Goal: Information Seeking & Learning: Learn about a topic

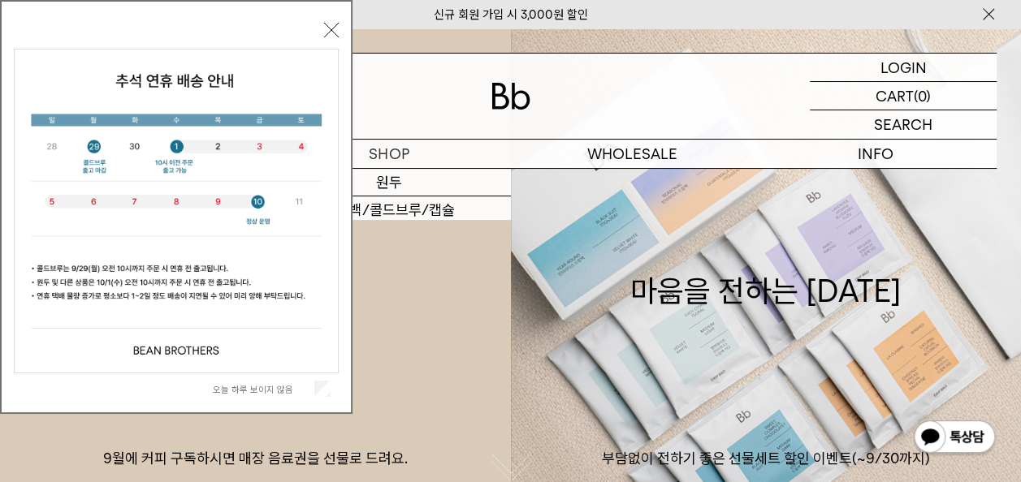
click at [335, 24] on button "닫기" at bounding box center [331, 30] width 15 height 15
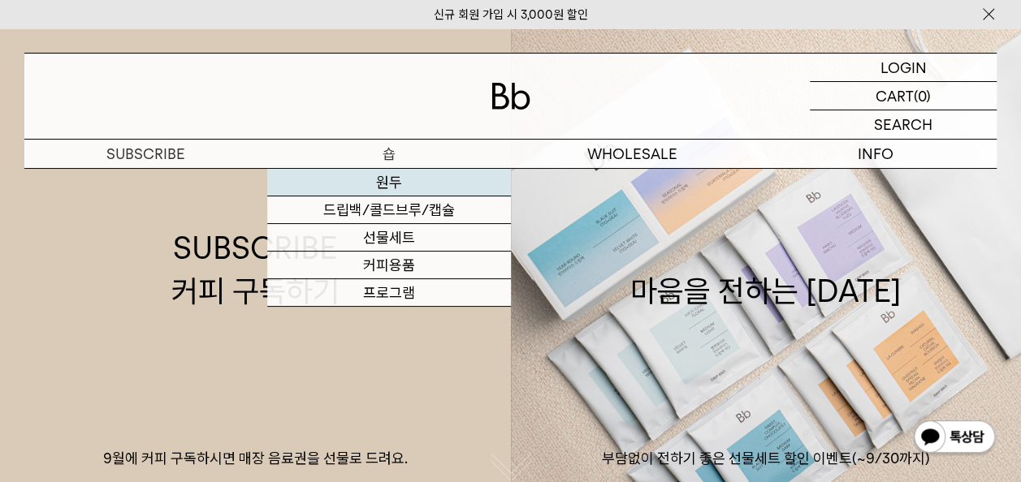
click at [396, 181] on link "원두" at bounding box center [388, 183] width 243 height 28
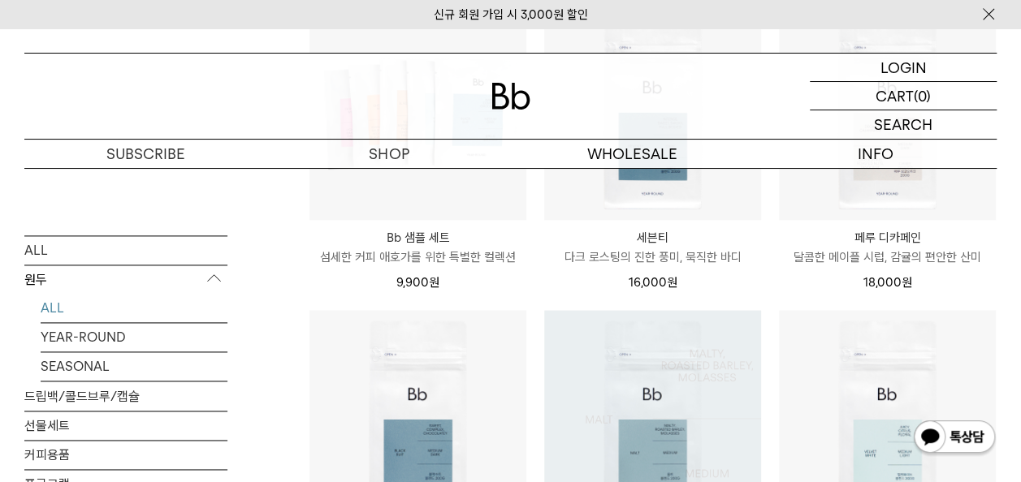
scroll to position [974, 0]
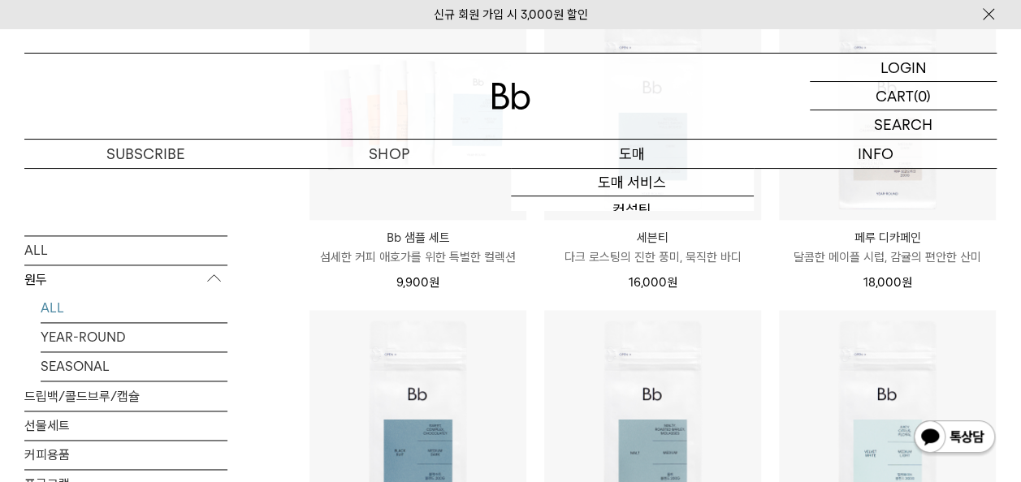
click at [649, 158] on p "도매" at bounding box center [632, 154] width 243 height 28
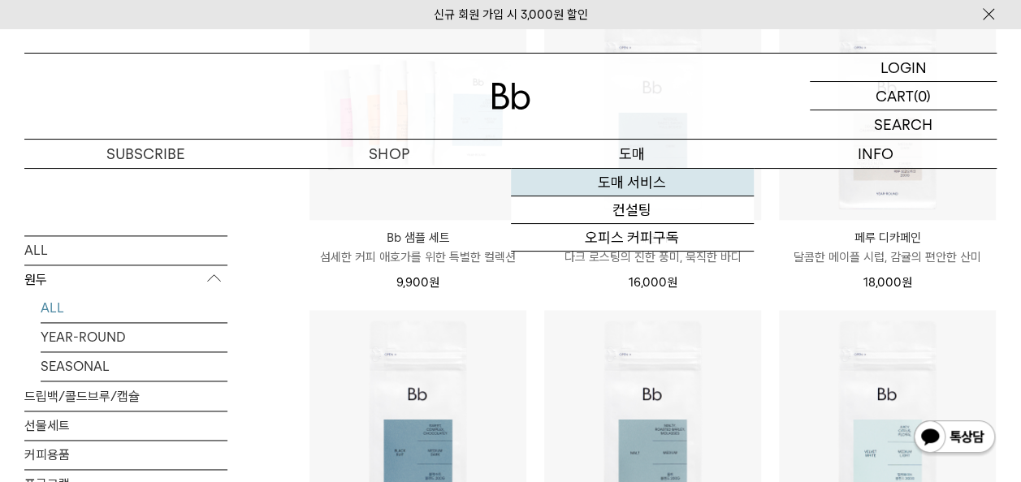
click at [640, 179] on link "도매 서비스" at bounding box center [632, 183] width 243 height 28
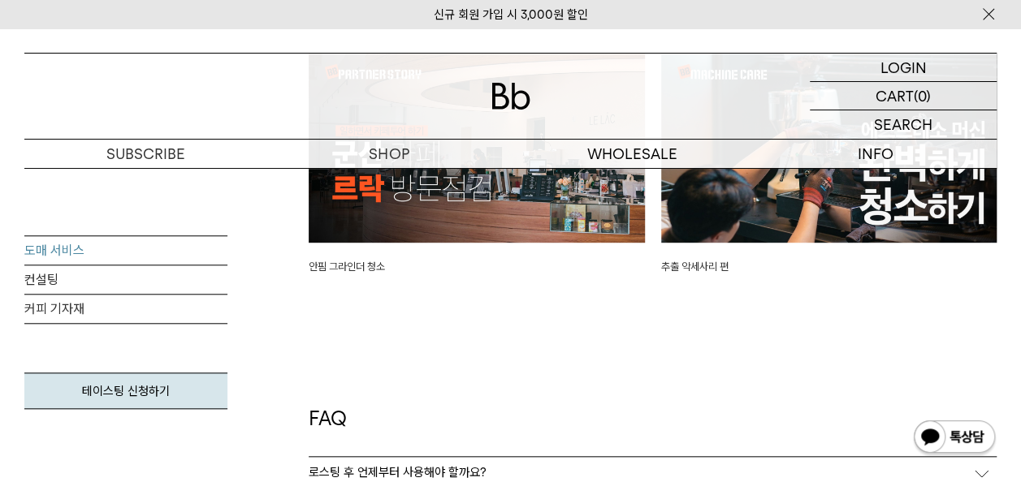
scroll to position [3816, 0]
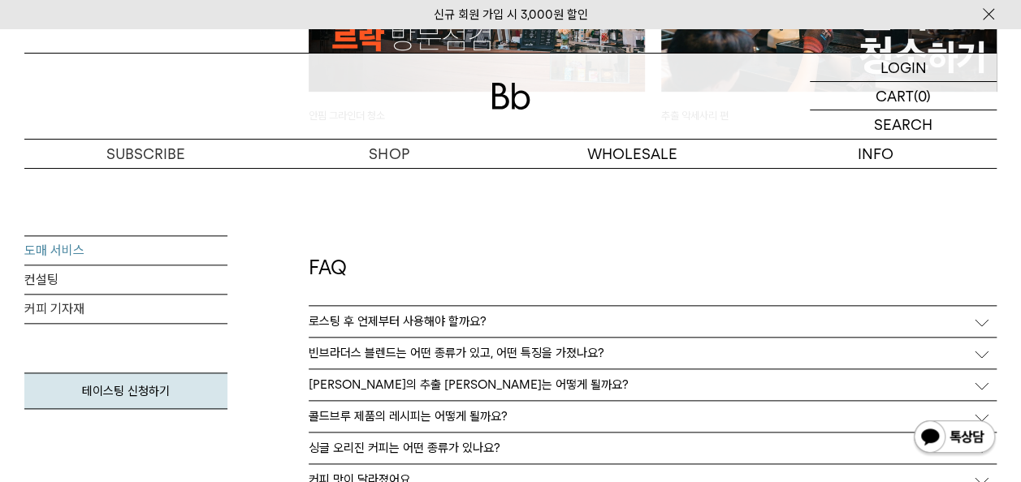
click at [763, 323] on div "로스팅 후 언제부터 사용해야 할까요?" at bounding box center [653, 321] width 688 height 31
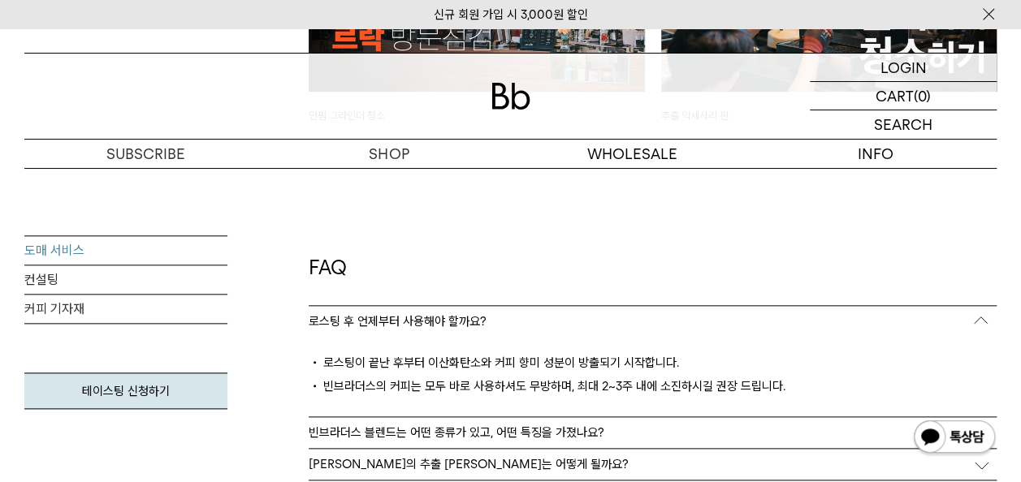
click at [763, 323] on div "로스팅 후 언제부터 사용해야 할까요?" at bounding box center [653, 321] width 688 height 31
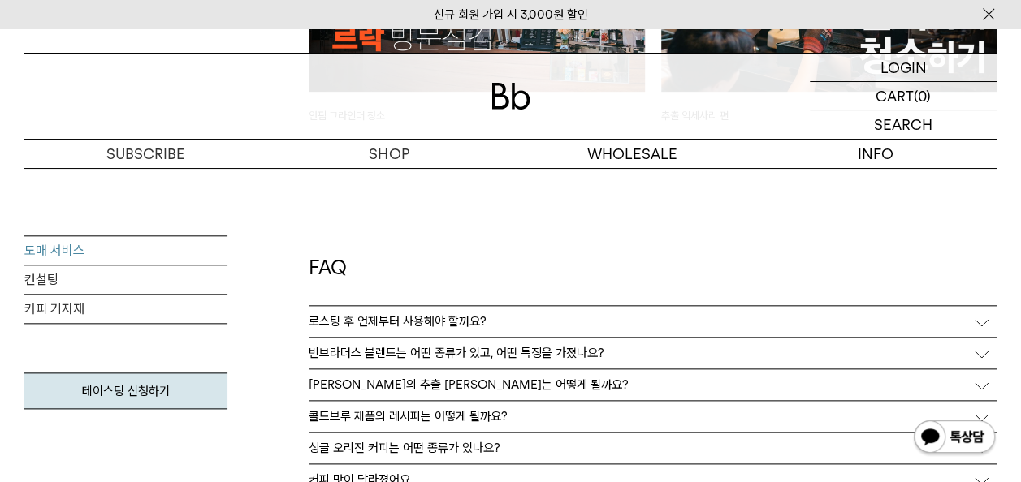
click at [758, 349] on div "빈브라더스 블렌드는 어떤 종류가 있고, 어떤 특징을 가졌나요?" at bounding box center [653, 353] width 688 height 31
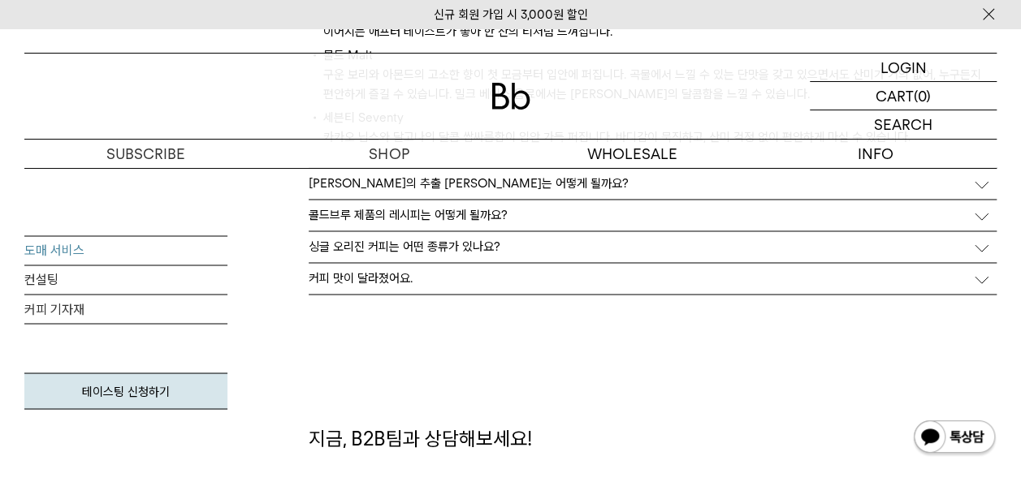
scroll to position [4222, 0]
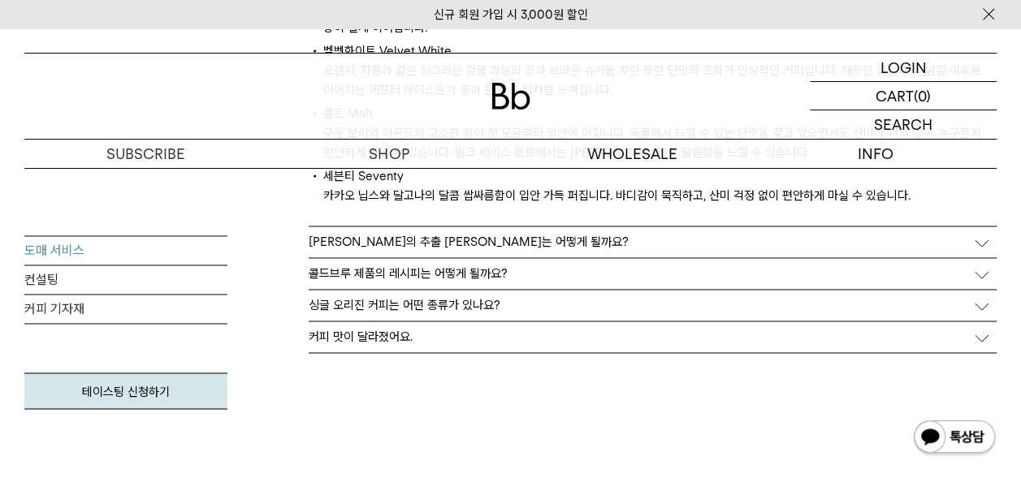
click at [590, 235] on div "[PERSON_NAME]의 추출 [PERSON_NAME]는 어떻게 될까요?" at bounding box center [653, 242] width 688 height 31
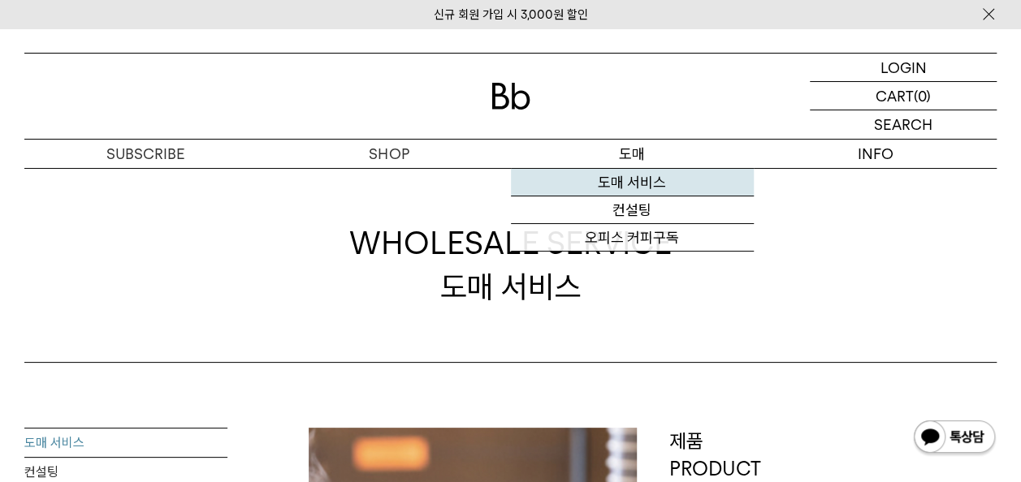
click at [641, 184] on link "도매 서비스" at bounding box center [632, 183] width 243 height 28
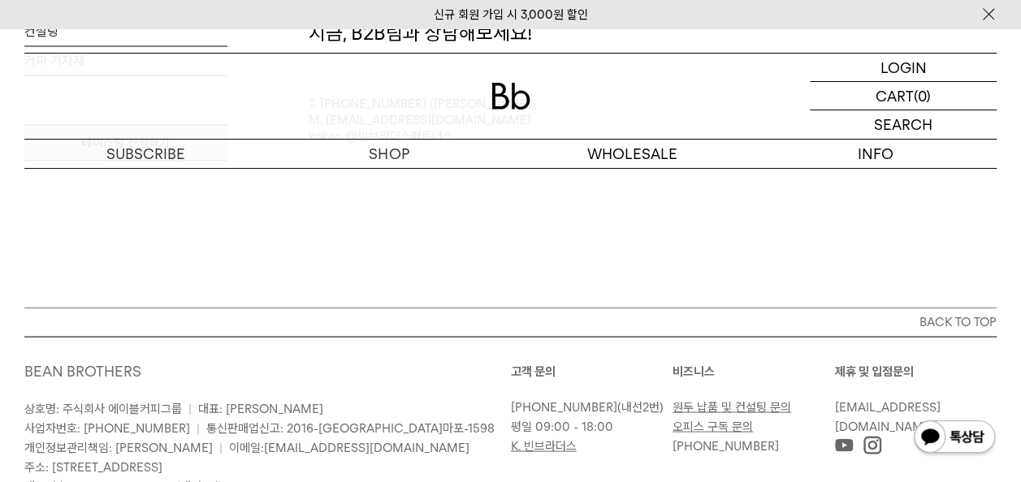
scroll to position [4229, 0]
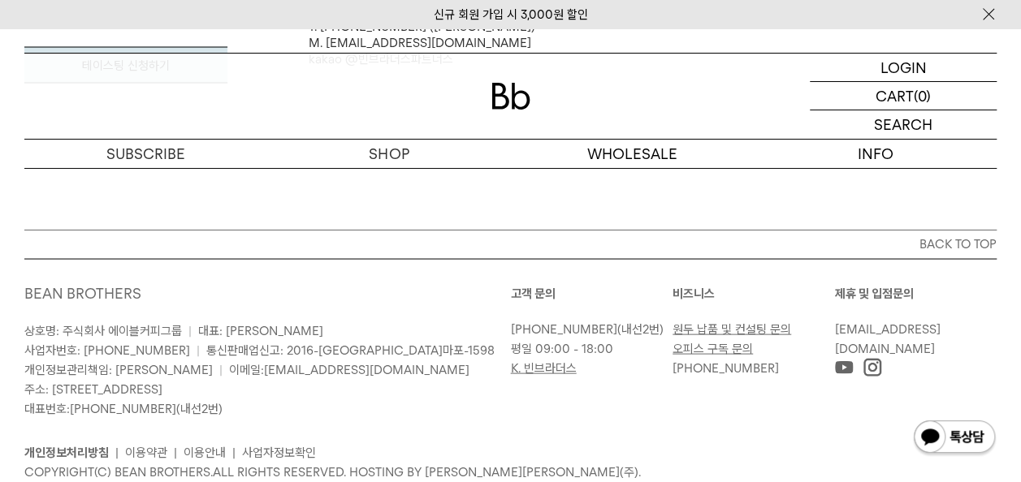
scroll to position [4628, 0]
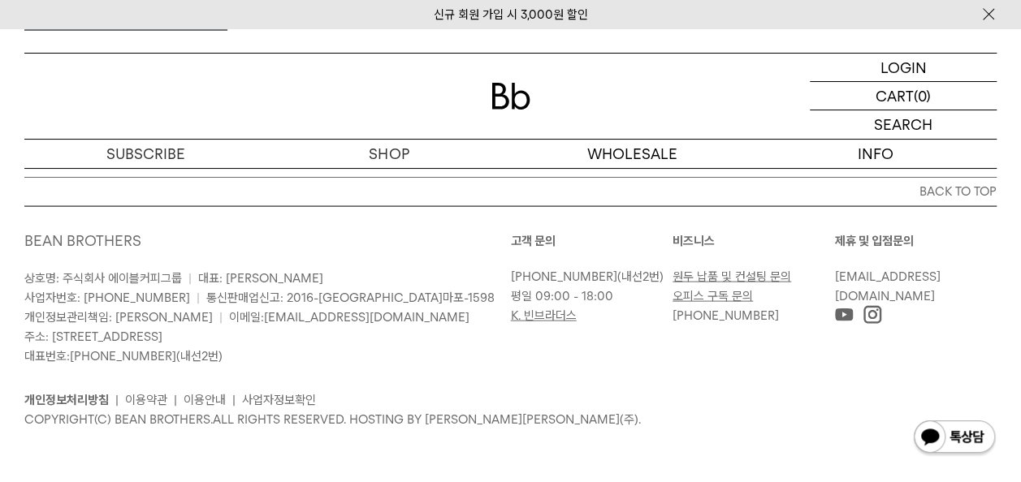
click at [743, 277] on link "원두 납품 및 컨설팅 문의" at bounding box center [731, 277] width 119 height 15
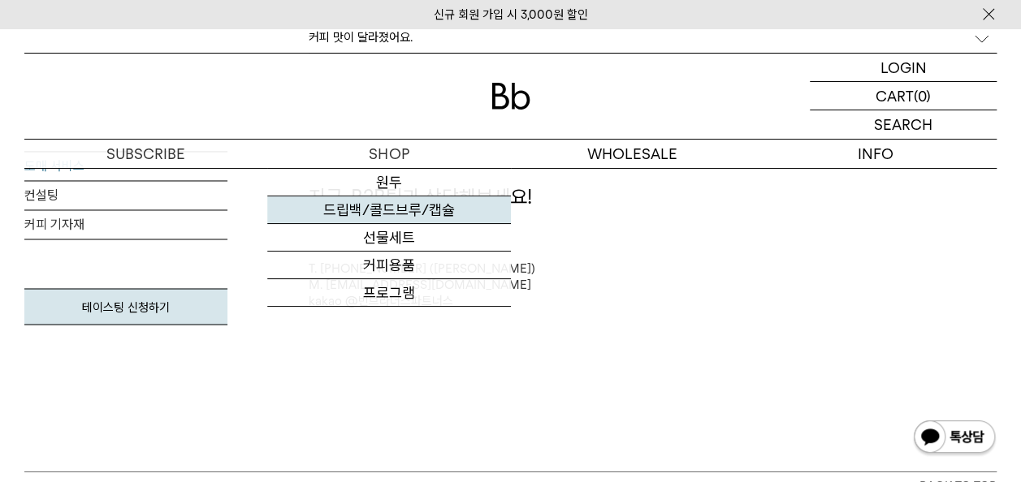
scroll to position [4222, 0]
